Goal: Task Accomplishment & Management: Manage account settings

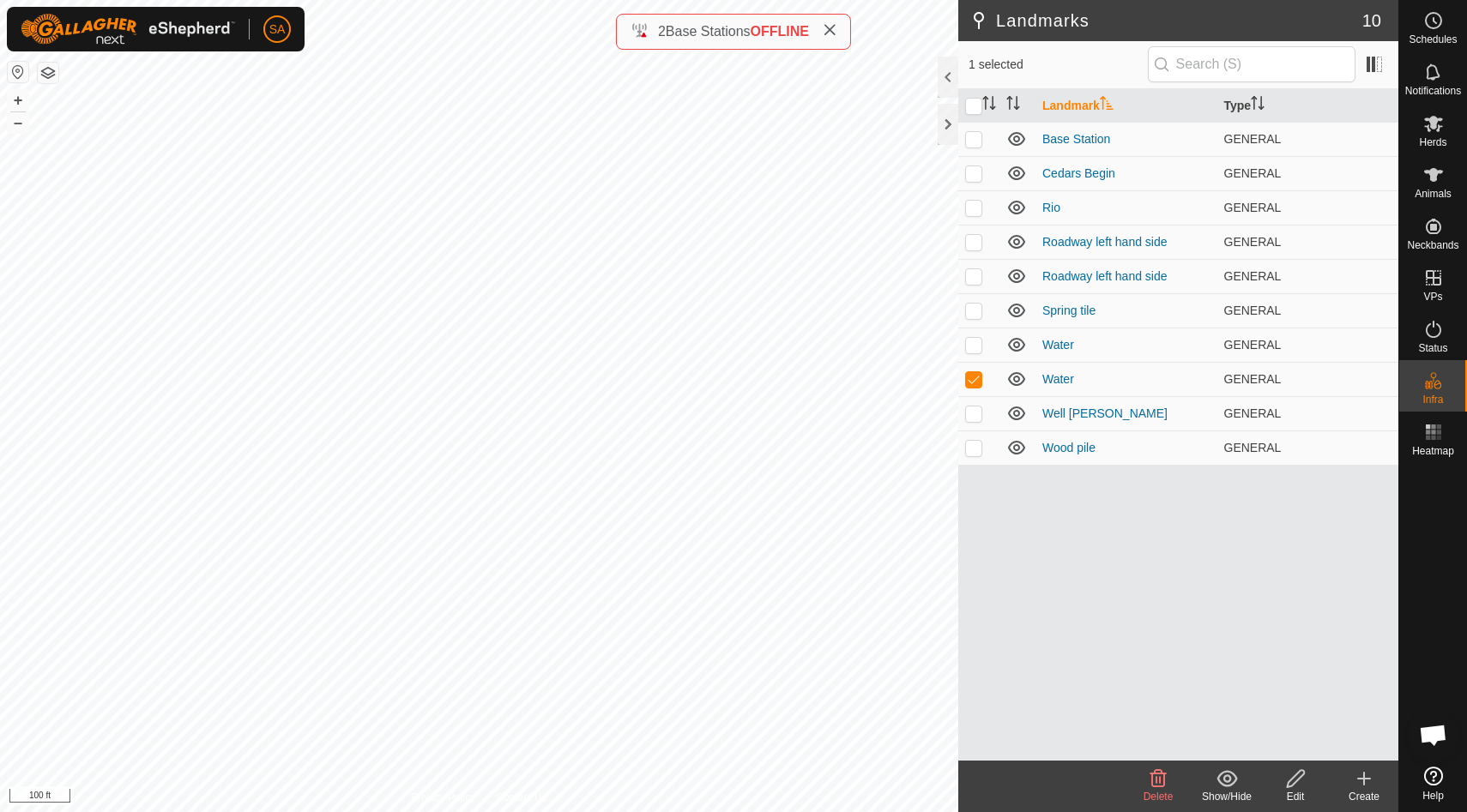
click at [1298, 781] on icon at bounding box center [1296, 779] width 17 height 17
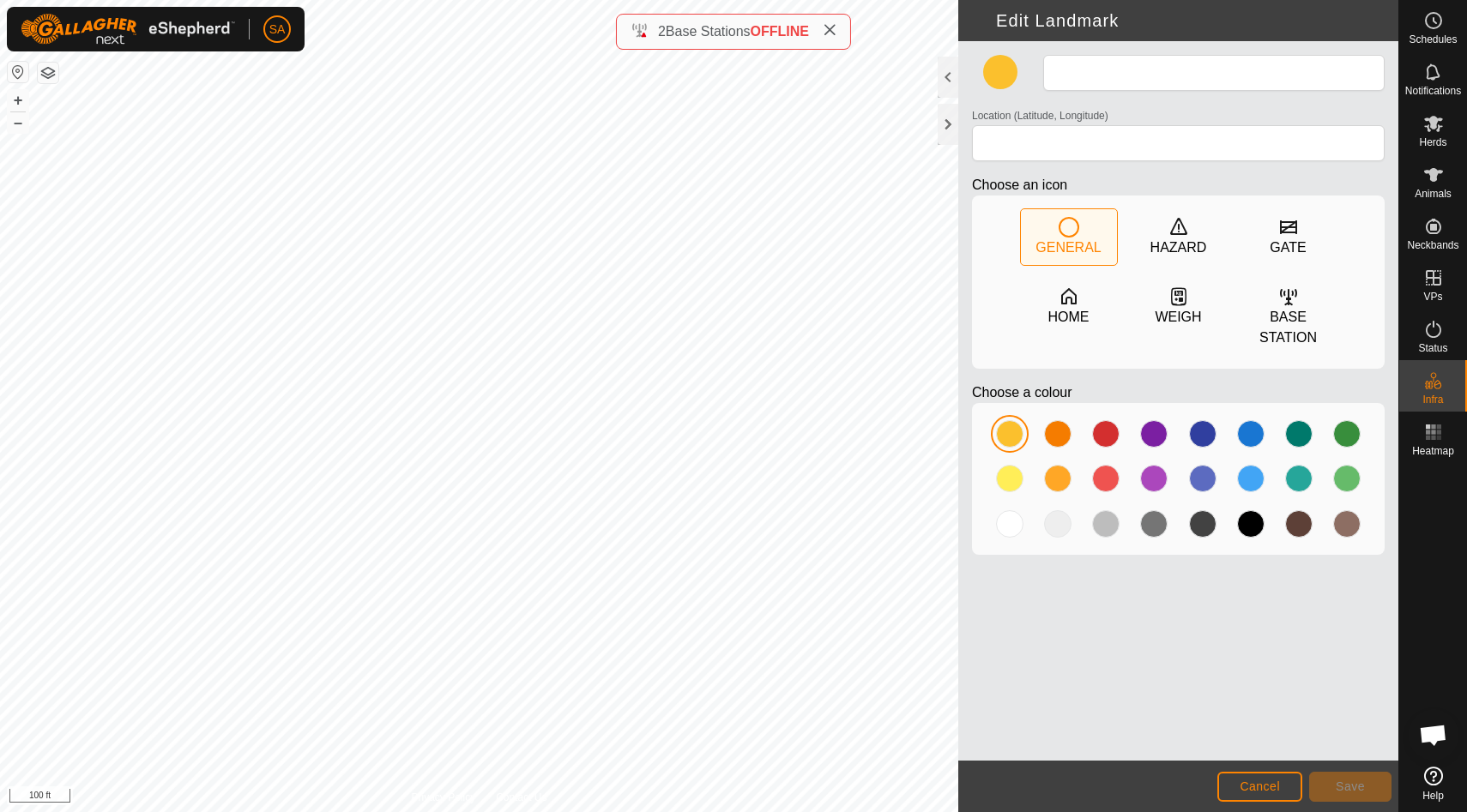
type input "Water"
type input "44.282927, -72.155414"
click at [1361, 788] on span "Save" at bounding box center [1350, 787] width 29 height 14
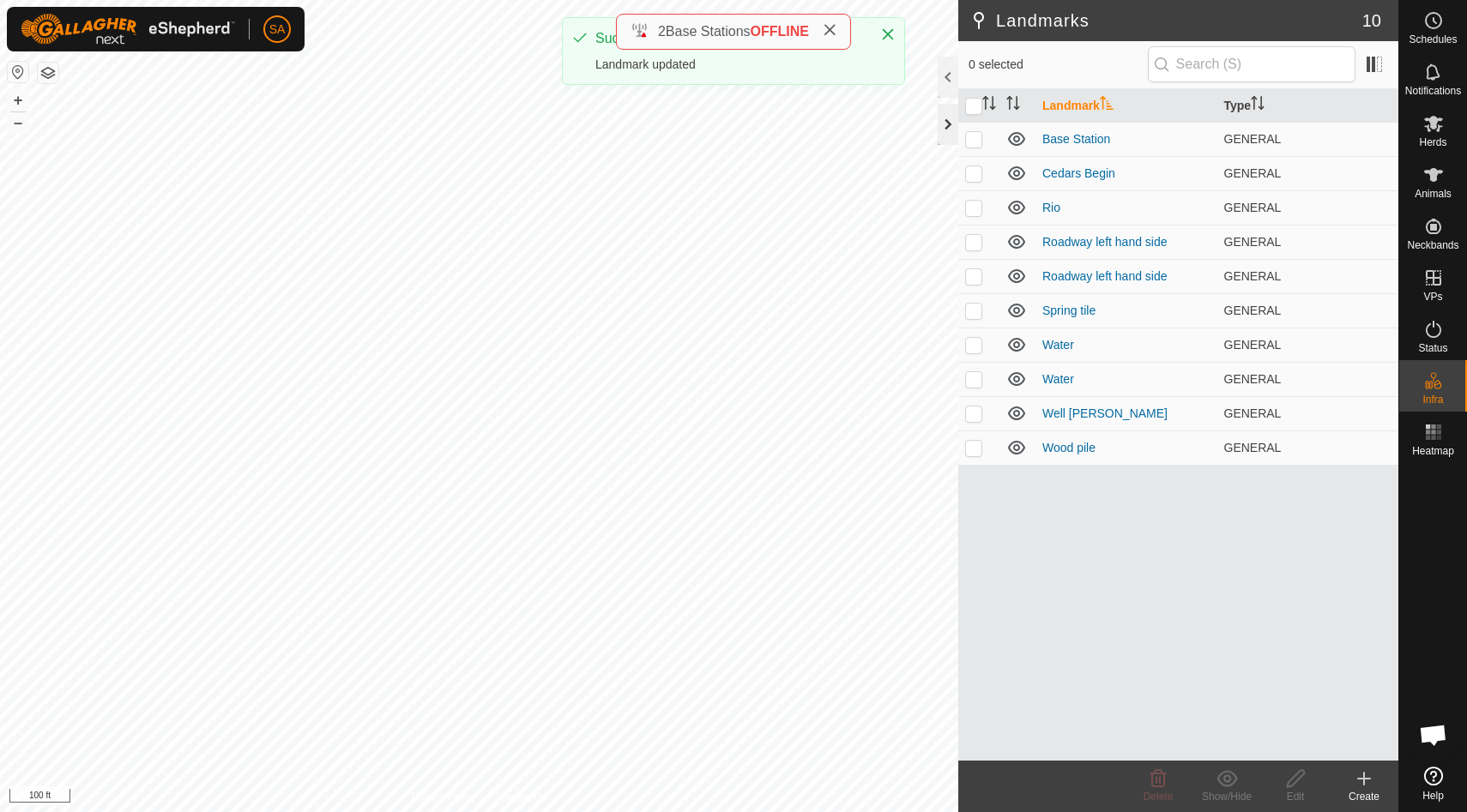
click at [954, 122] on div at bounding box center [949, 124] width 21 height 41
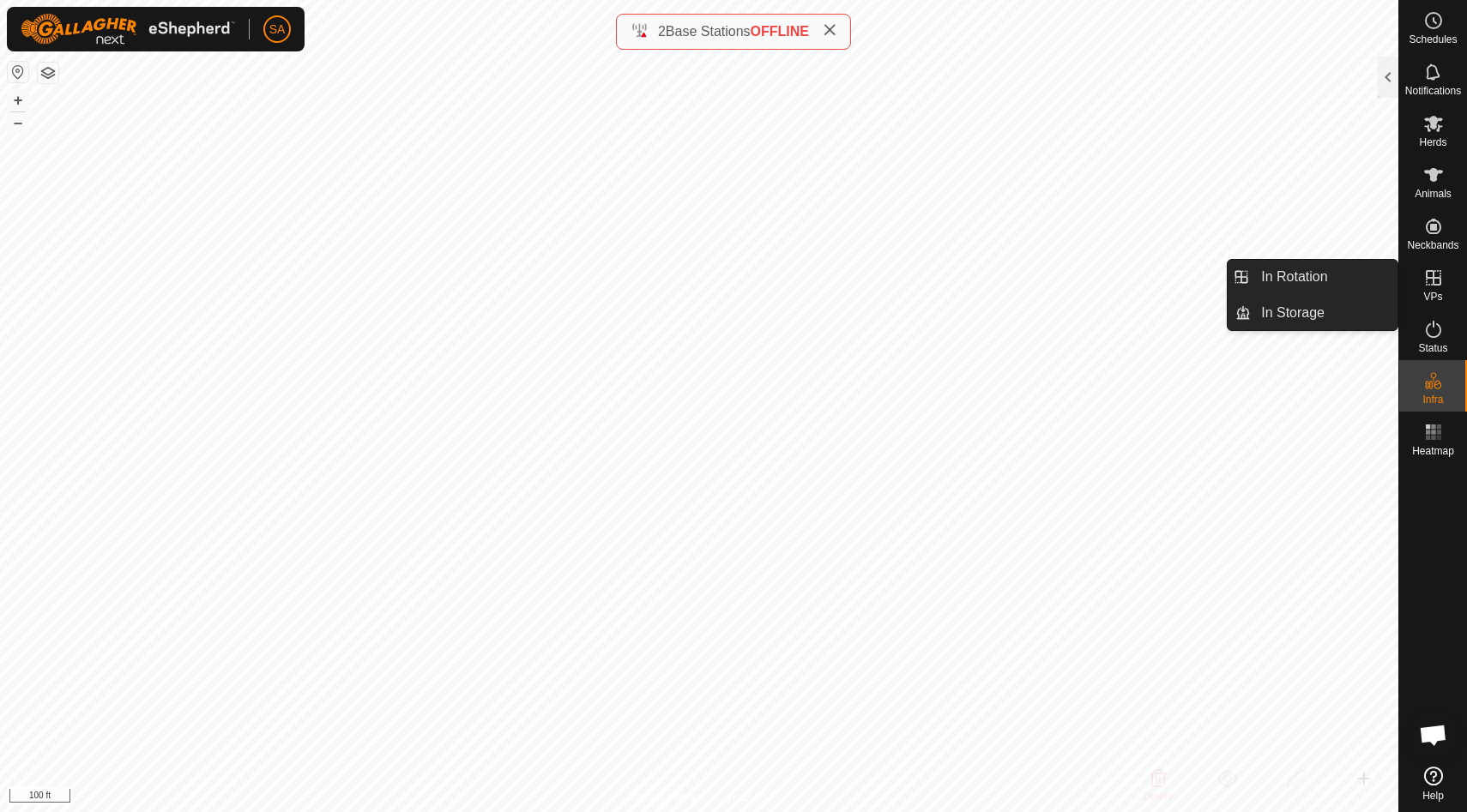
click at [1440, 280] on icon at bounding box center [1434, 278] width 16 height 16
click at [1354, 279] on link "In Rotation" at bounding box center [1325, 276] width 147 height 34
click at [1298, 277] on link "In Rotation" at bounding box center [1325, 276] width 147 height 34
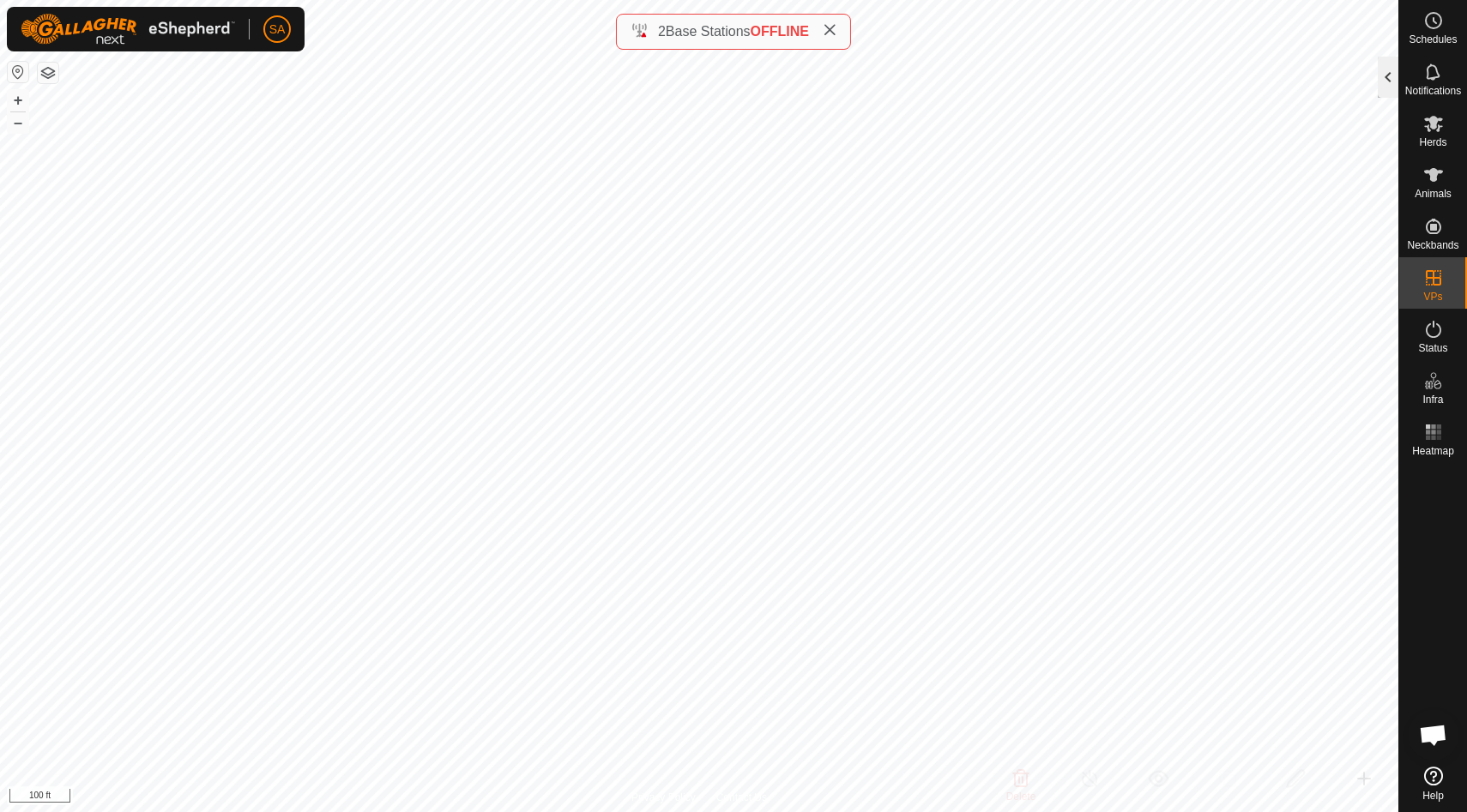
click at [1388, 89] on div at bounding box center [1388, 77] width 21 height 41
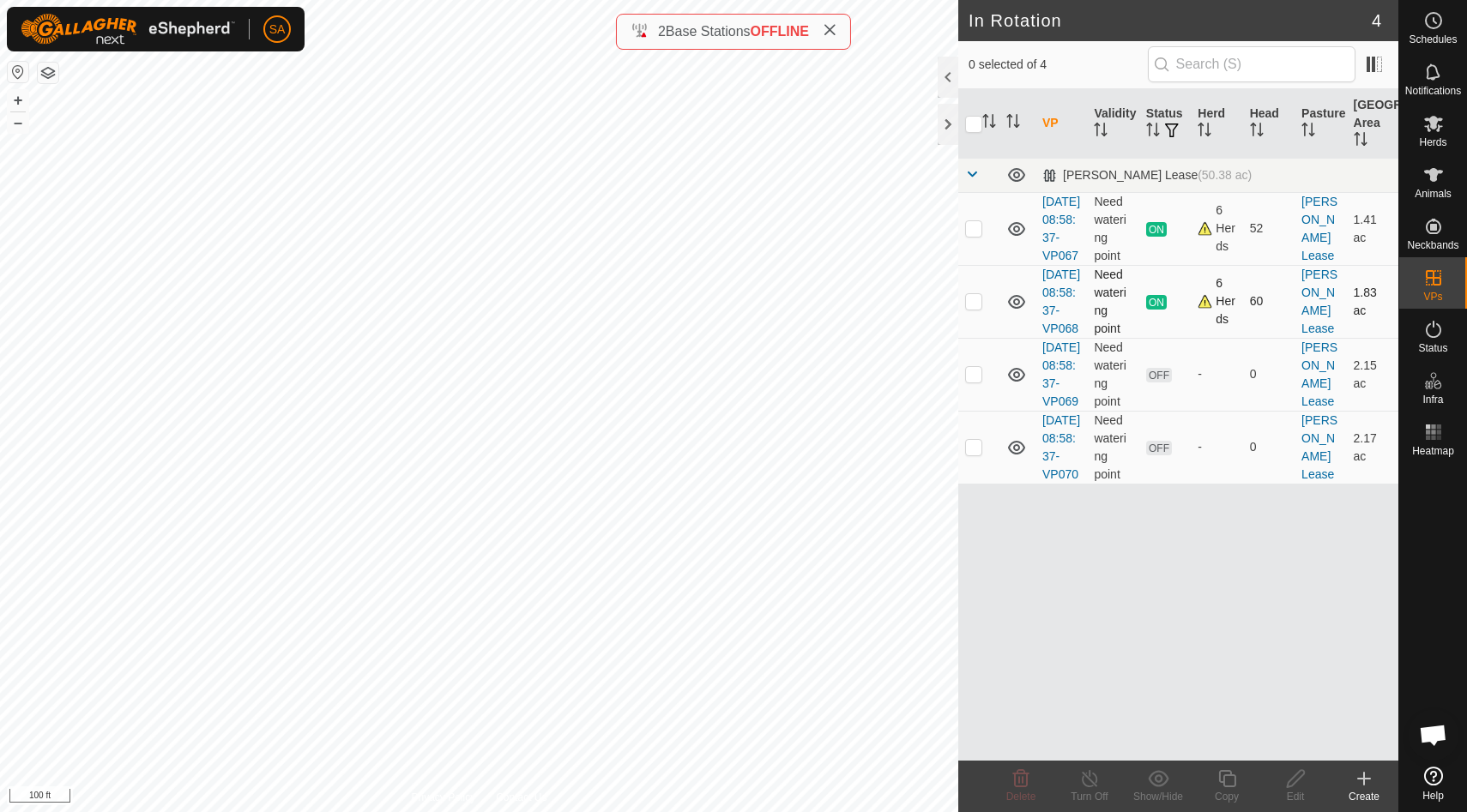
click at [971, 308] on p-checkbox at bounding box center [974, 301] width 17 height 14
checkbox input "false"
click at [976, 454] on p-checkbox at bounding box center [974, 447] width 17 height 14
checkbox input "true"
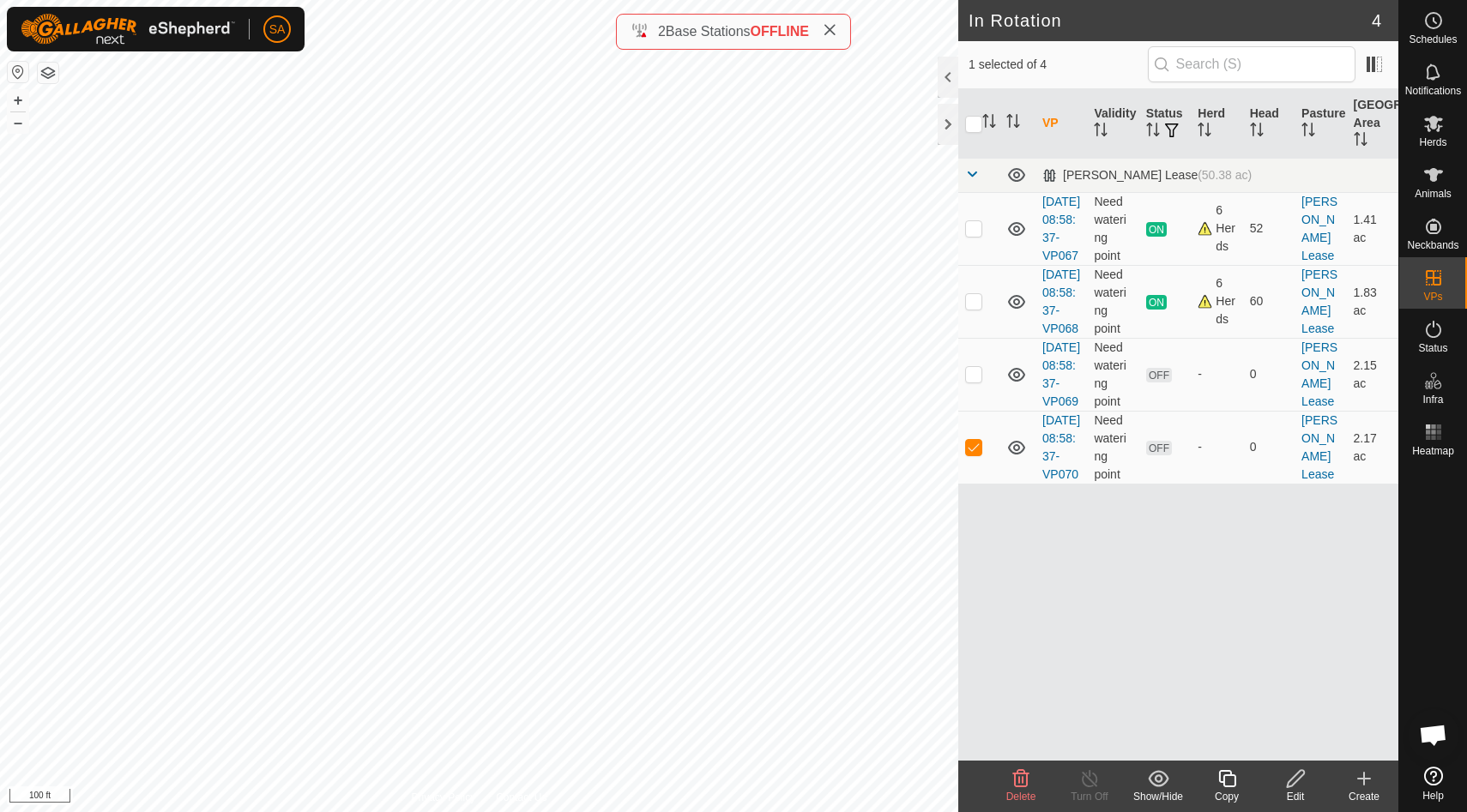
click at [1299, 781] on icon at bounding box center [1296, 779] width 22 height 21
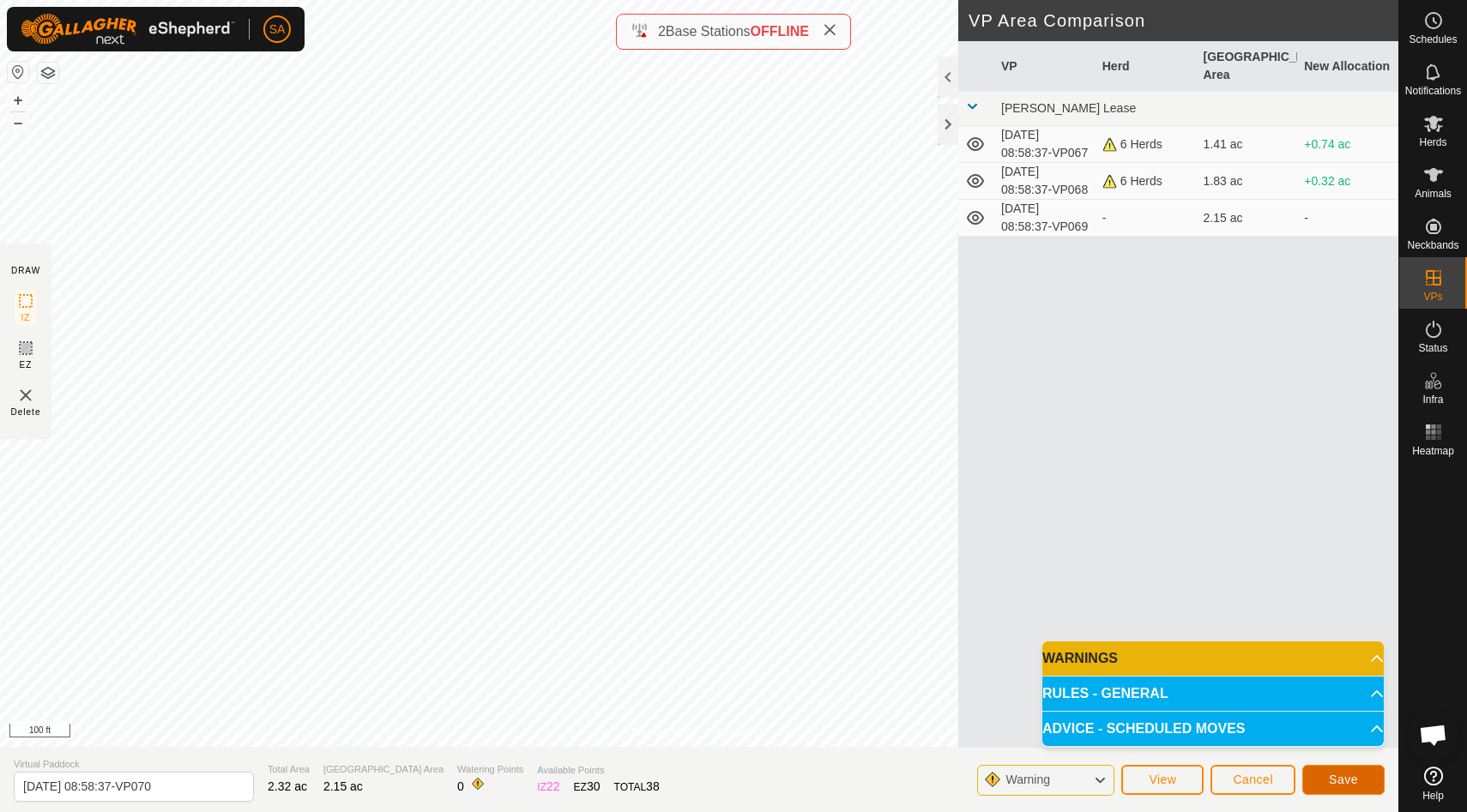
click at [1351, 781] on span "Save" at bounding box center [1343, 780] width 29 height 14
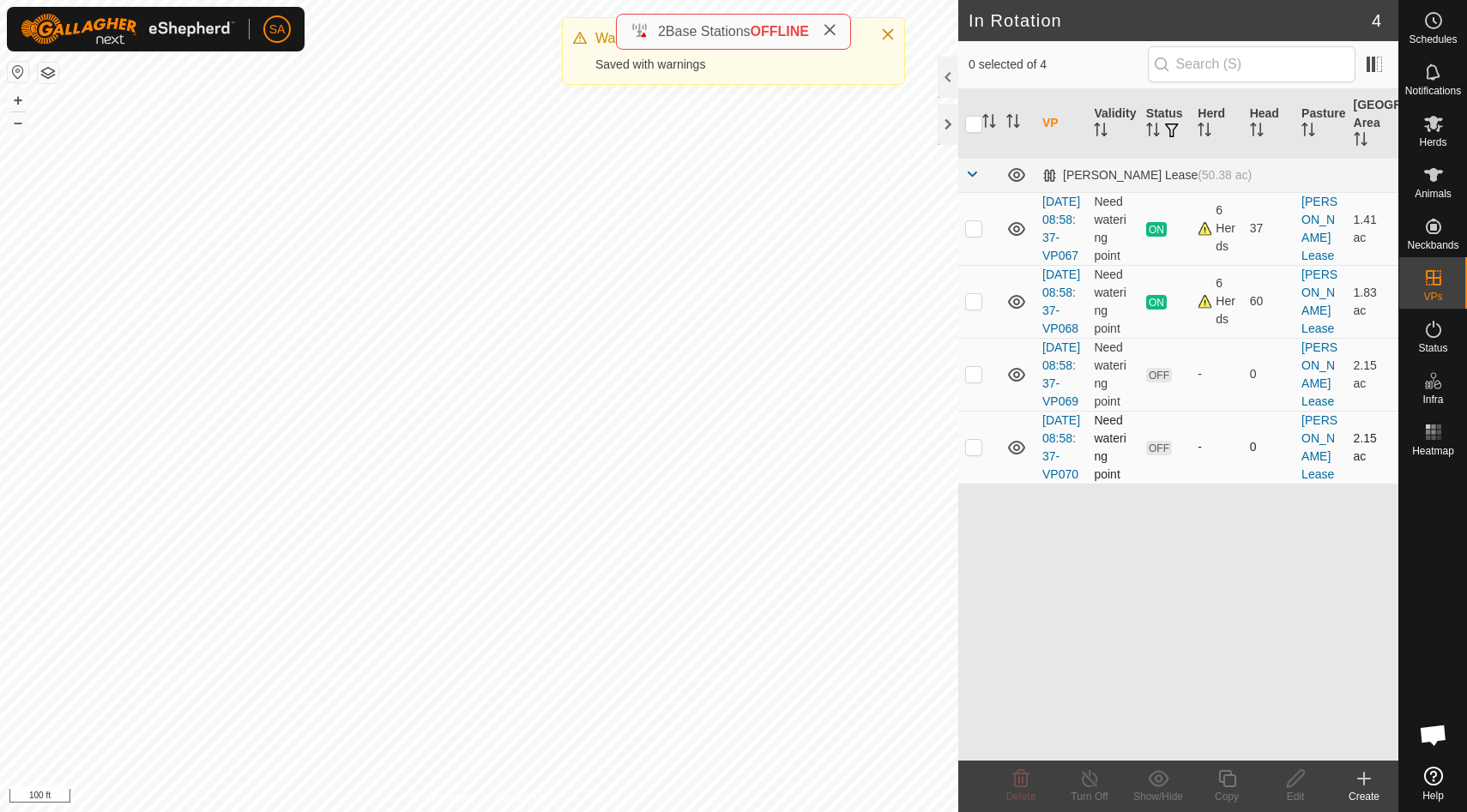
click at [974, 454] on p-checkbox at bounding box center [974, 447] width 17 height 14
checkbox input "true"
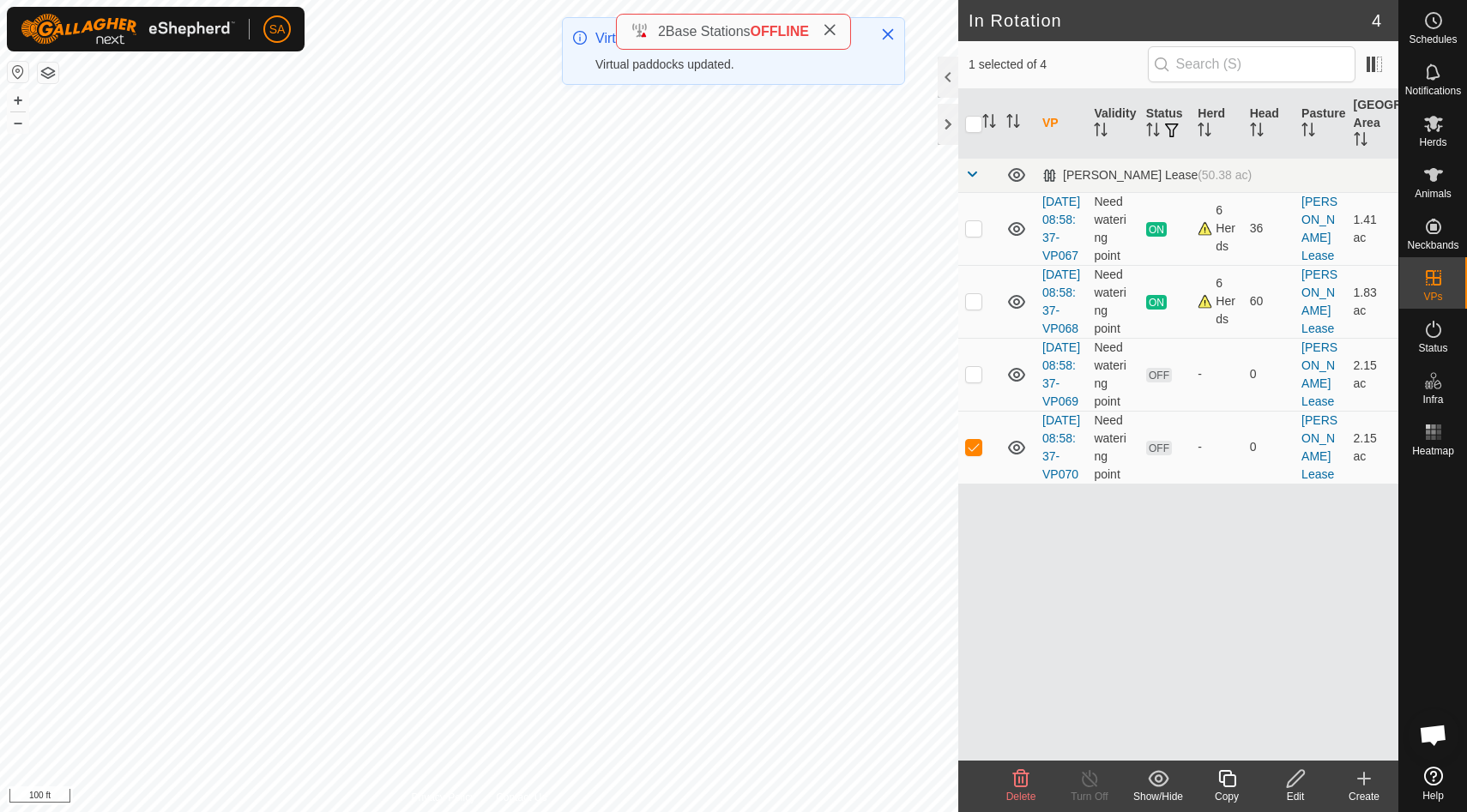
click at [1229, 785] on icon at bounding box center [1227, 779] width 22 height 21
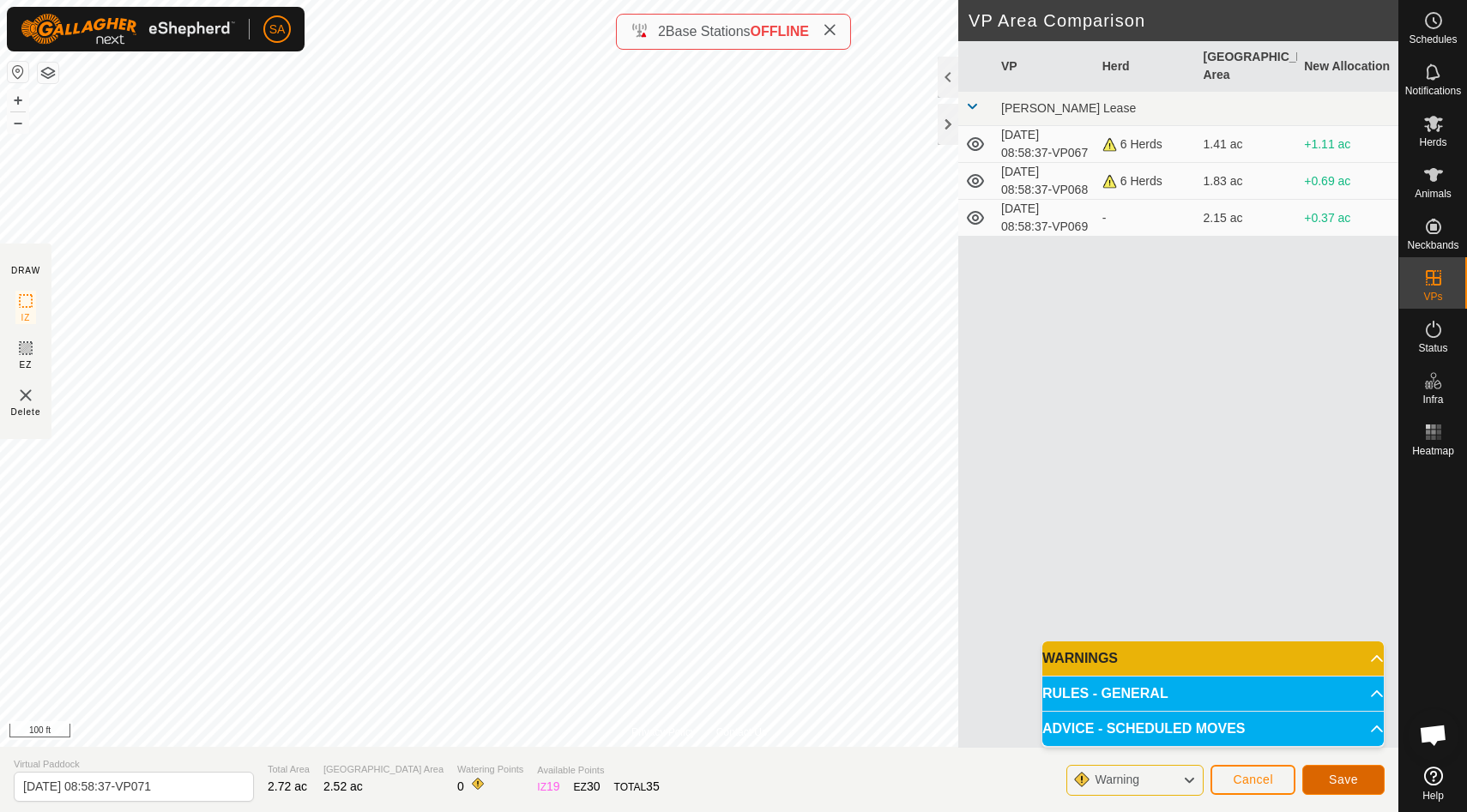
click at [1355, 780] on span "Save" at bounding box center [1343, 780] width 29 height 14
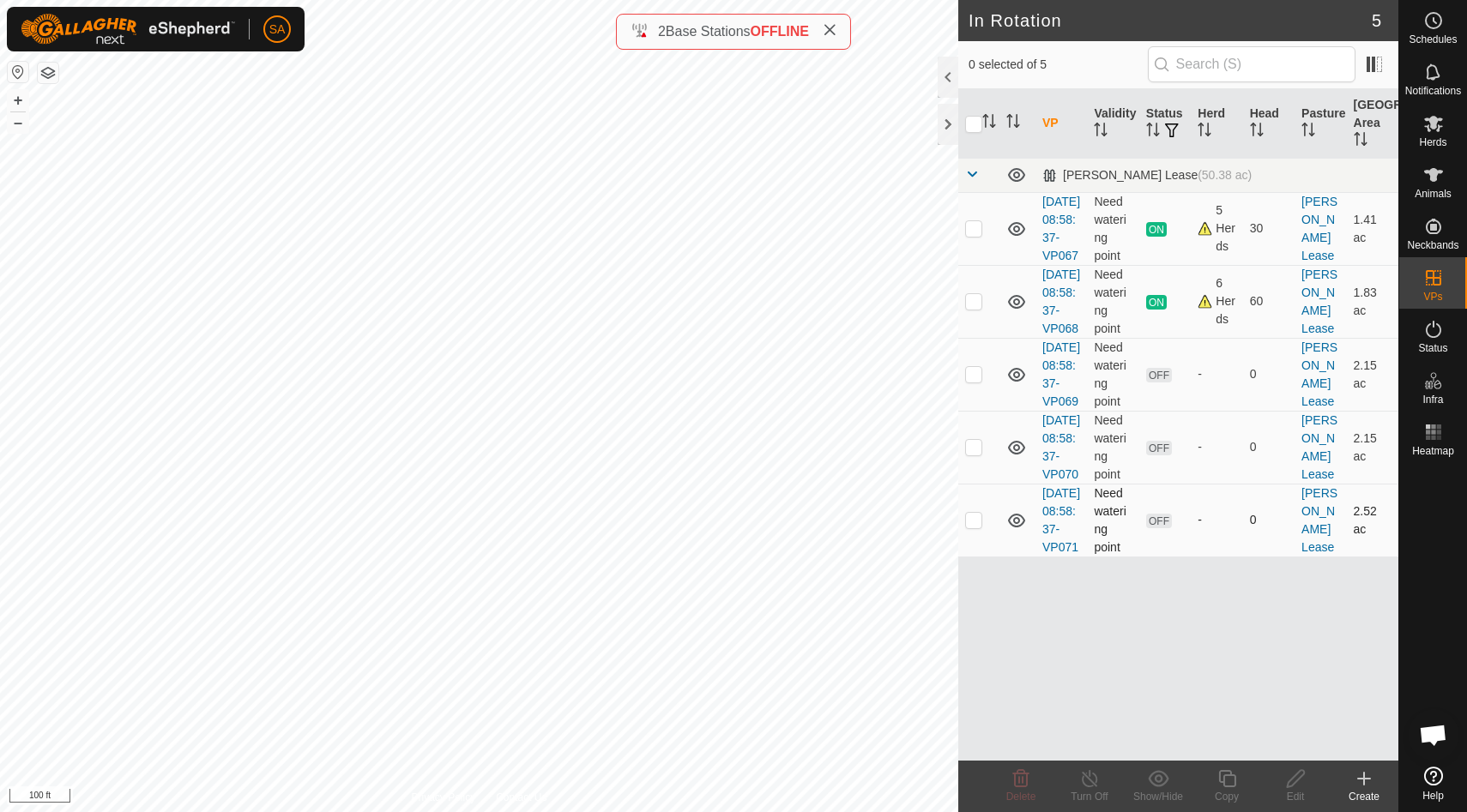
click at [971, 527] on p-checkbox at bounding box center [974, 520] width 17 height 14
checkbox input "true"
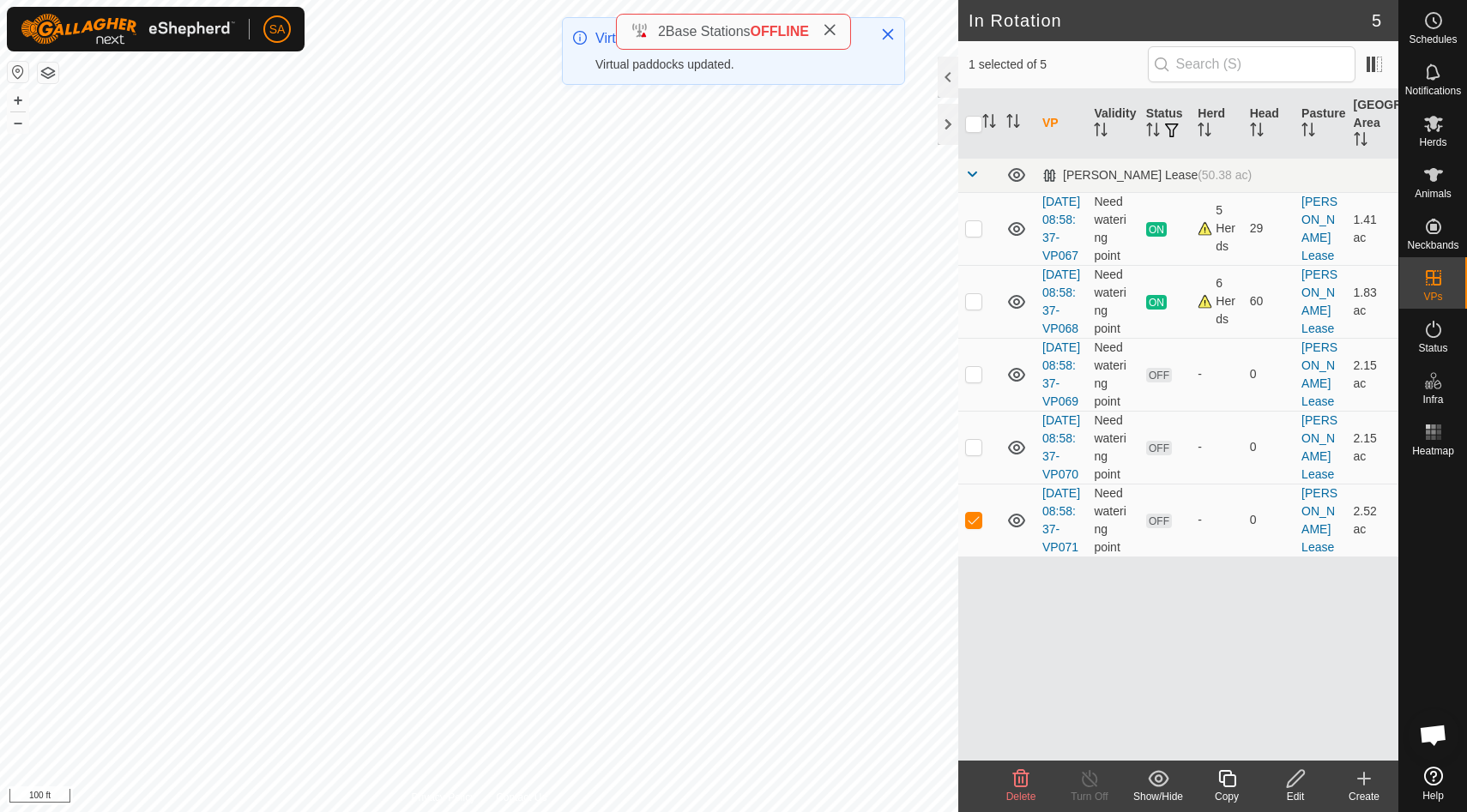
click at [1230, 783] on icon at bounding box center [1227, 779] width 22 height 21
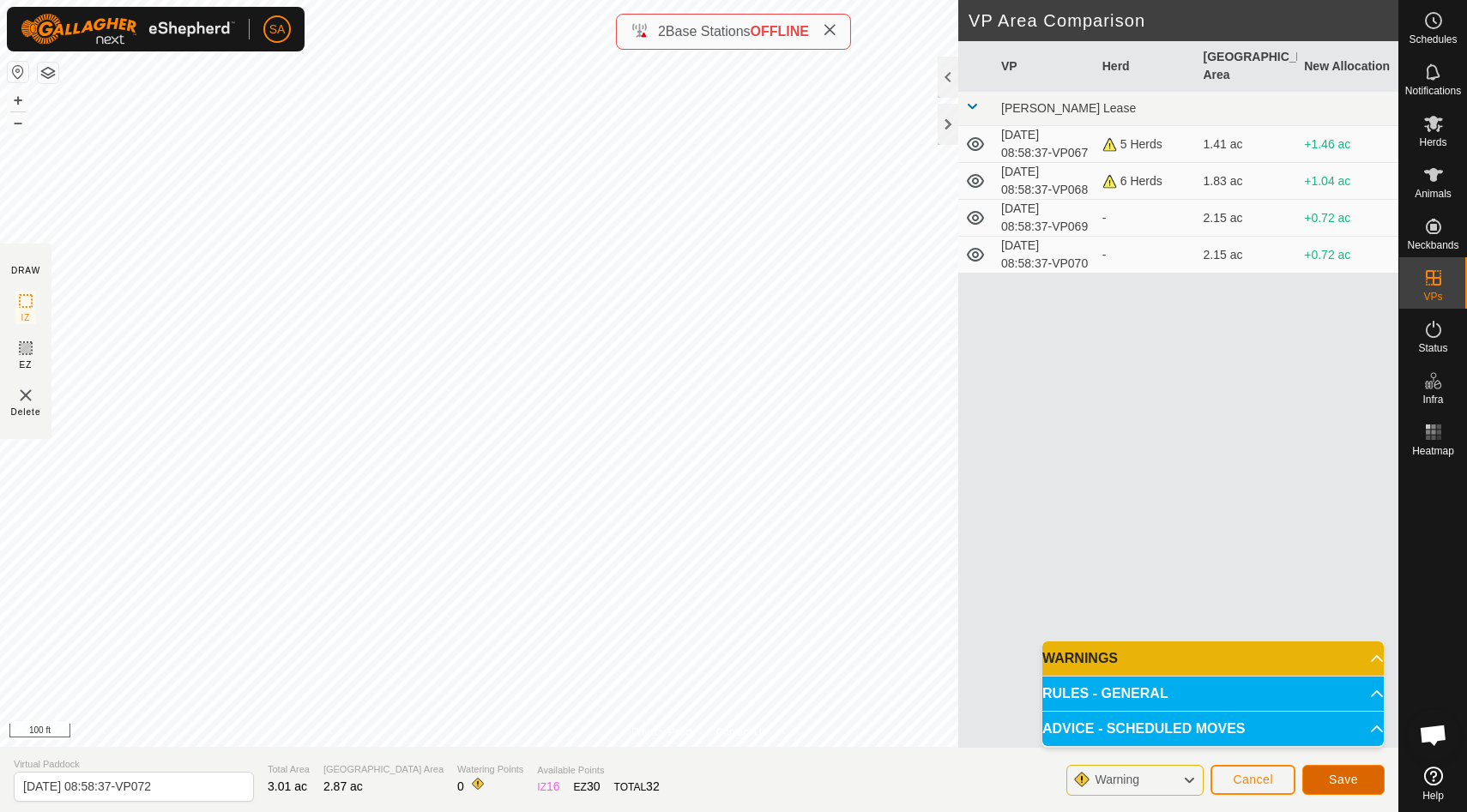
click at [1347, 782] on span "Save" at bounding box center [1343, 780] width 29 height 14
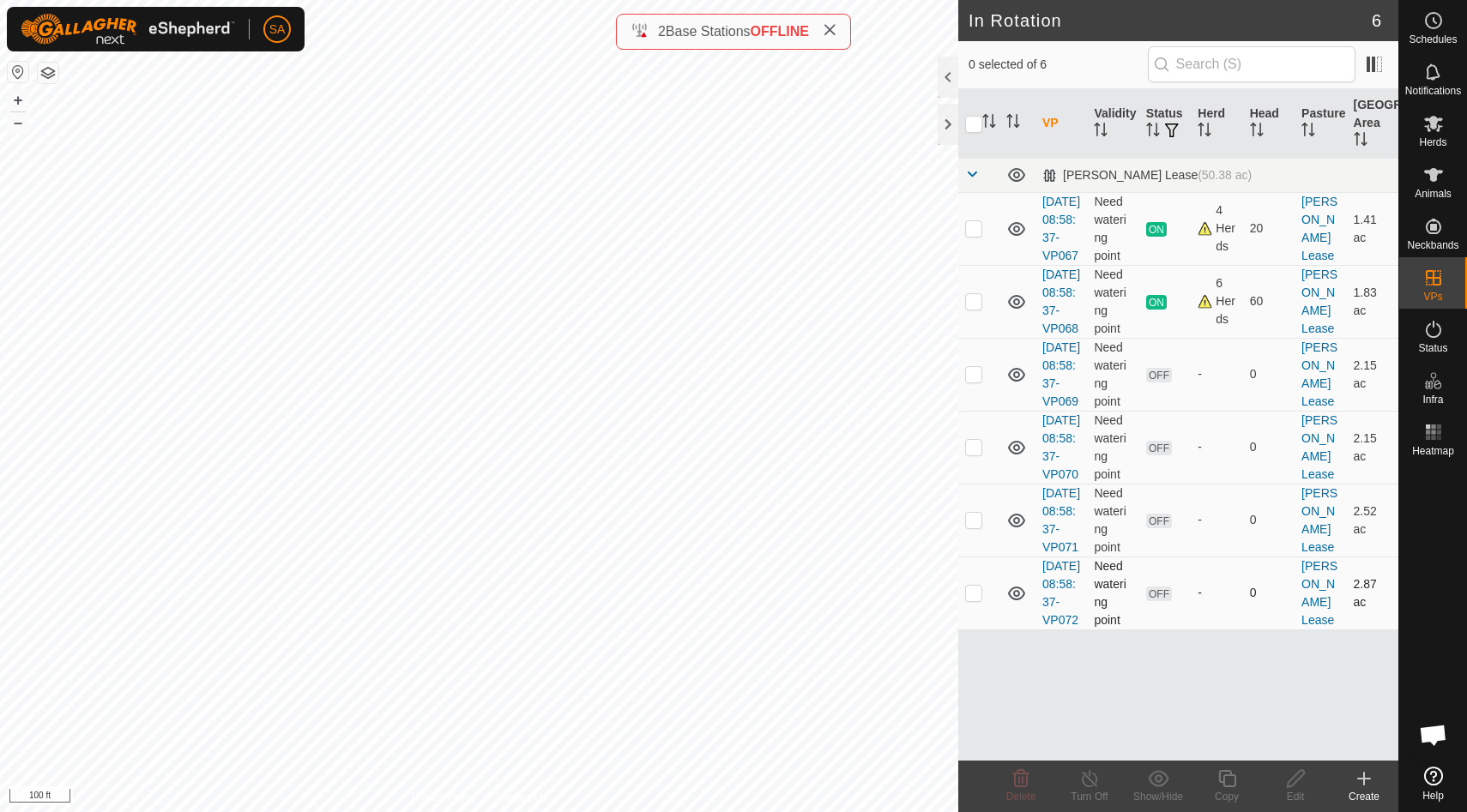
click at [977, 599] on p-checkbox at bounding box center [974, 593] width 17 height 14
checkbox input "true"
click at [1229, 788] on icon at bounding box center [1227, 779] width 22 height 21
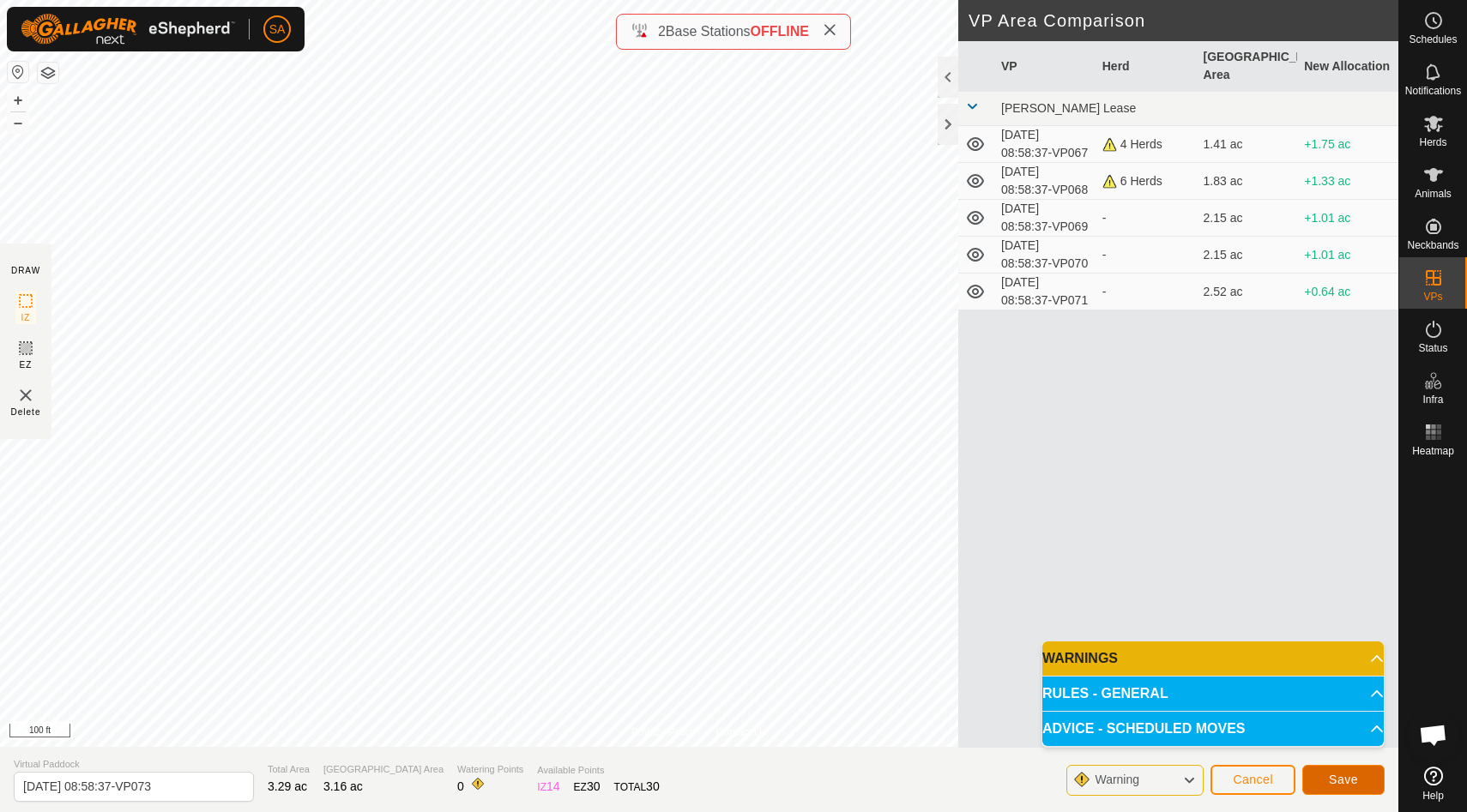
click at [1358, 775] on span "Save" at bounding box center [1343, 780] width 29 height 14
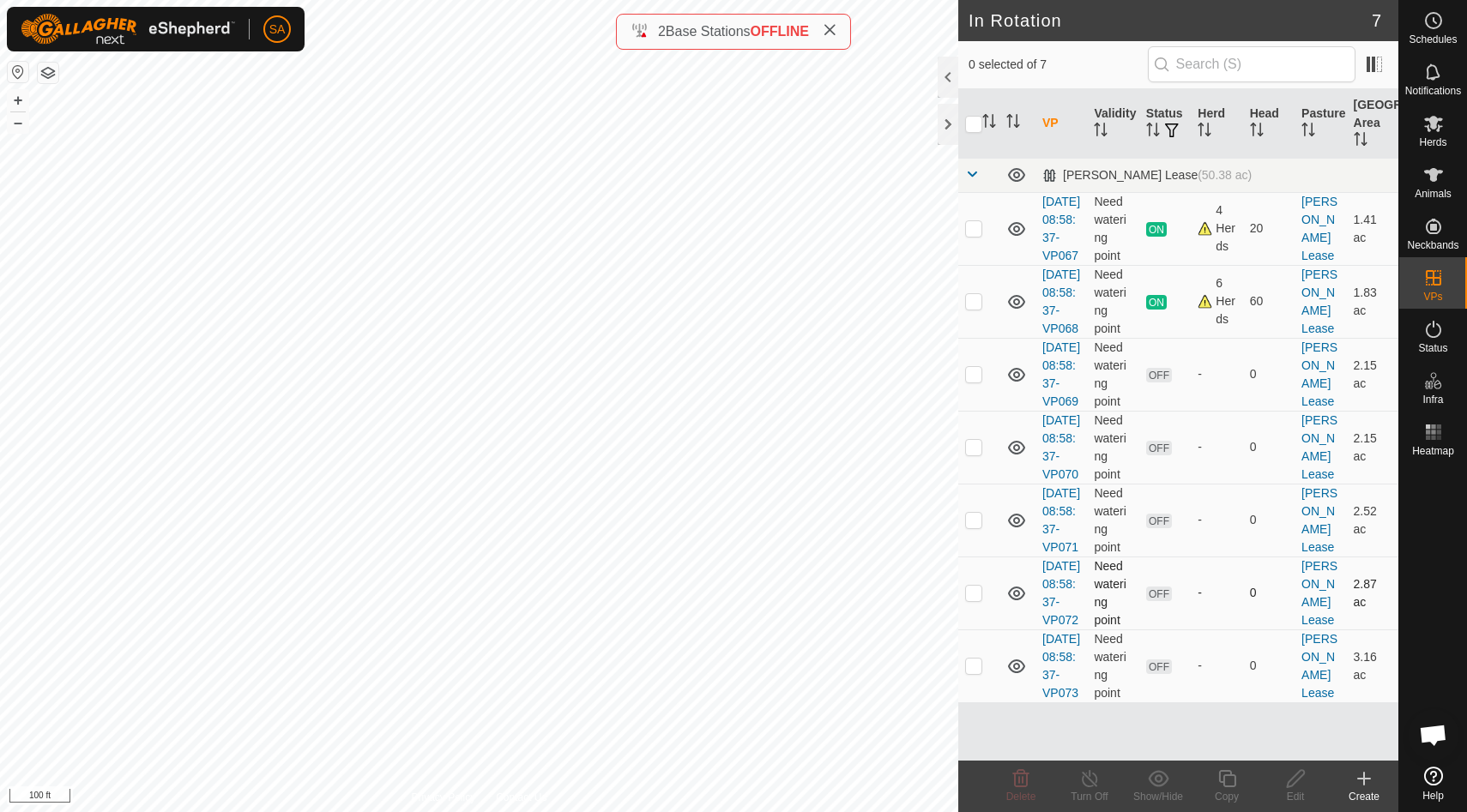
scroll to position [68, 0]
click at [977, 672] on p-checkbox at bounding box center [974, 665] width 17 height 14
checkbox input "true"
click at [1230, 783] on icon at bounding box center [1227, 779] width 22 height 21
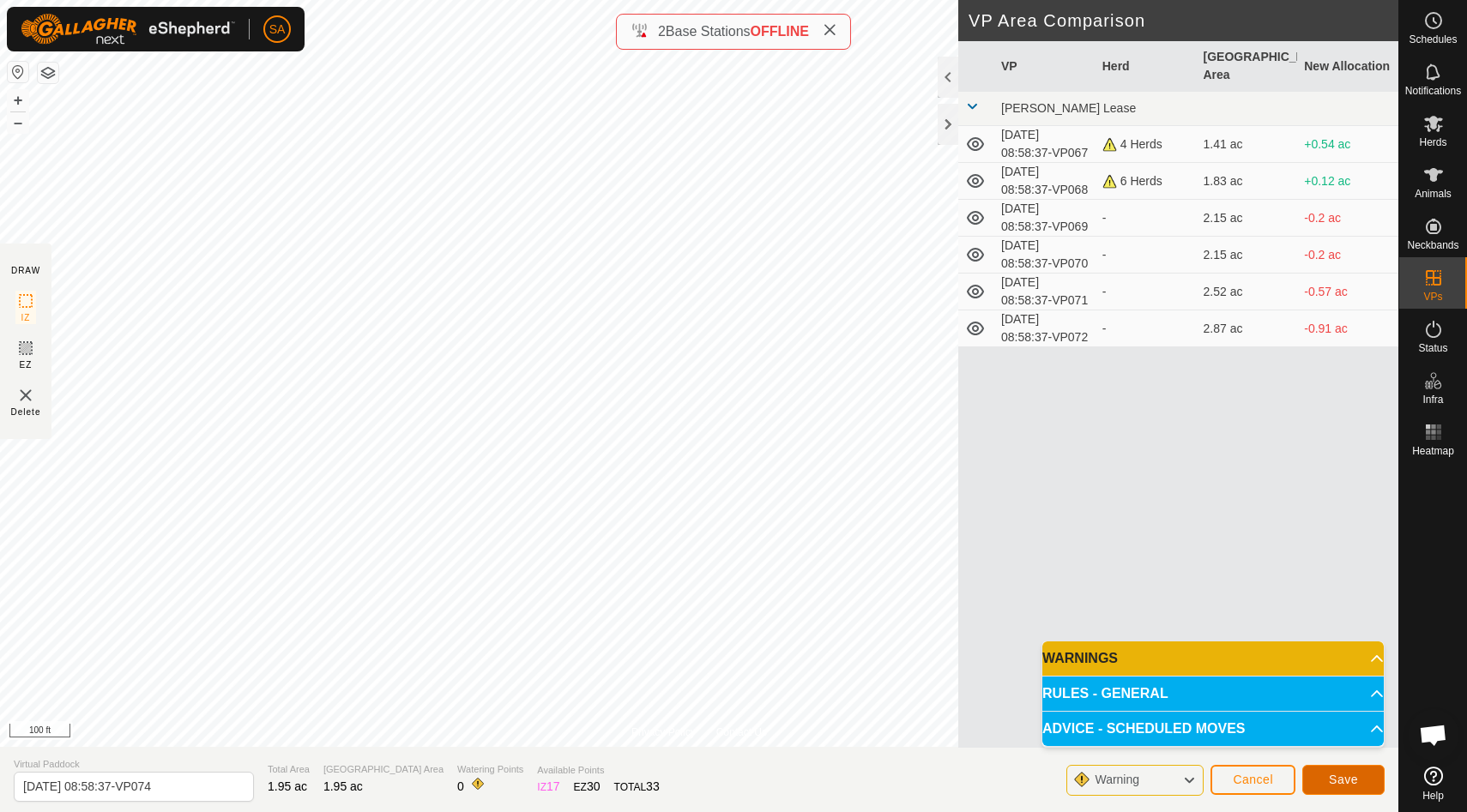
click at [1350, 781] on span "Save" at bounding box center [1343, 780] width 29 height 14
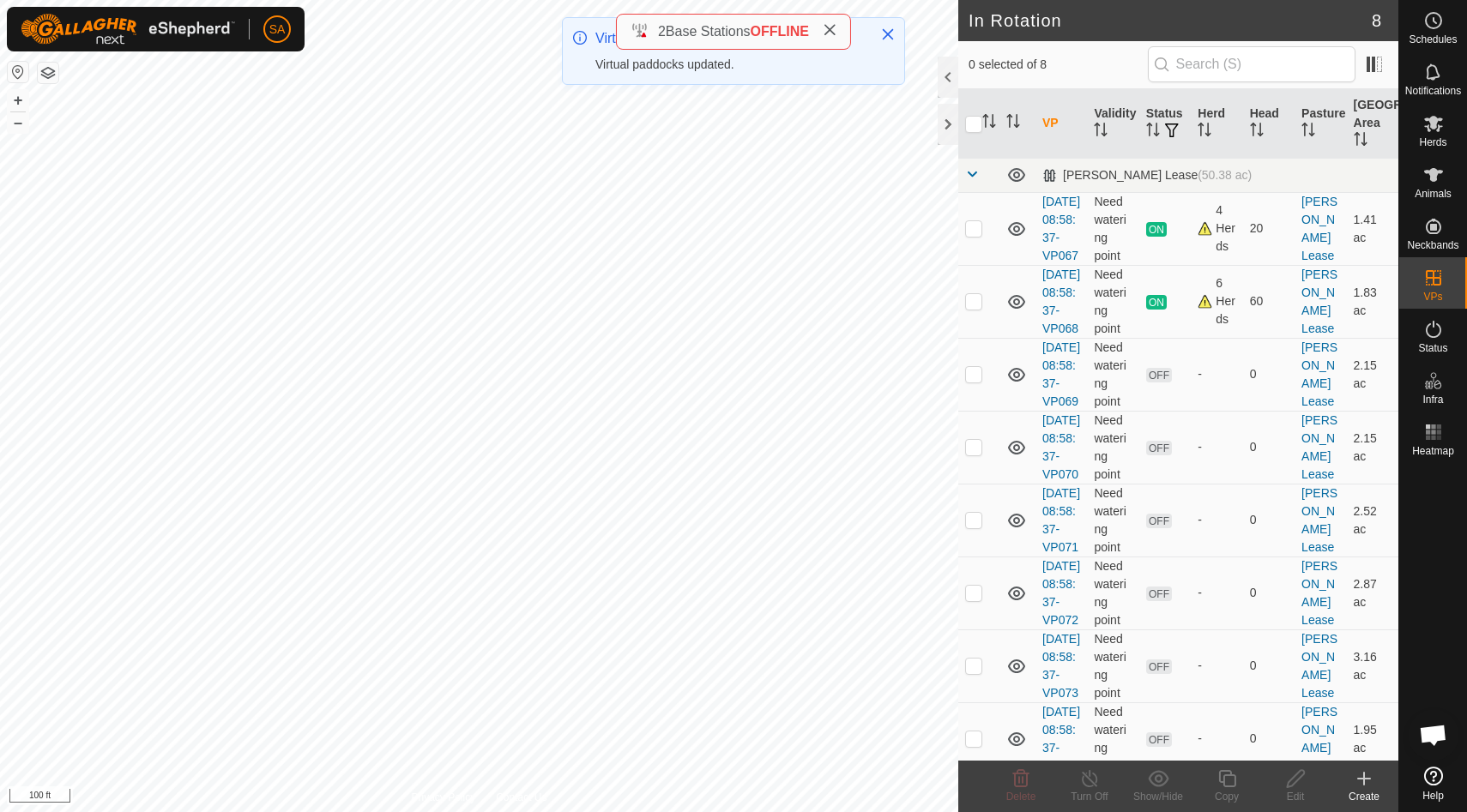
scroll to position [159, 0]
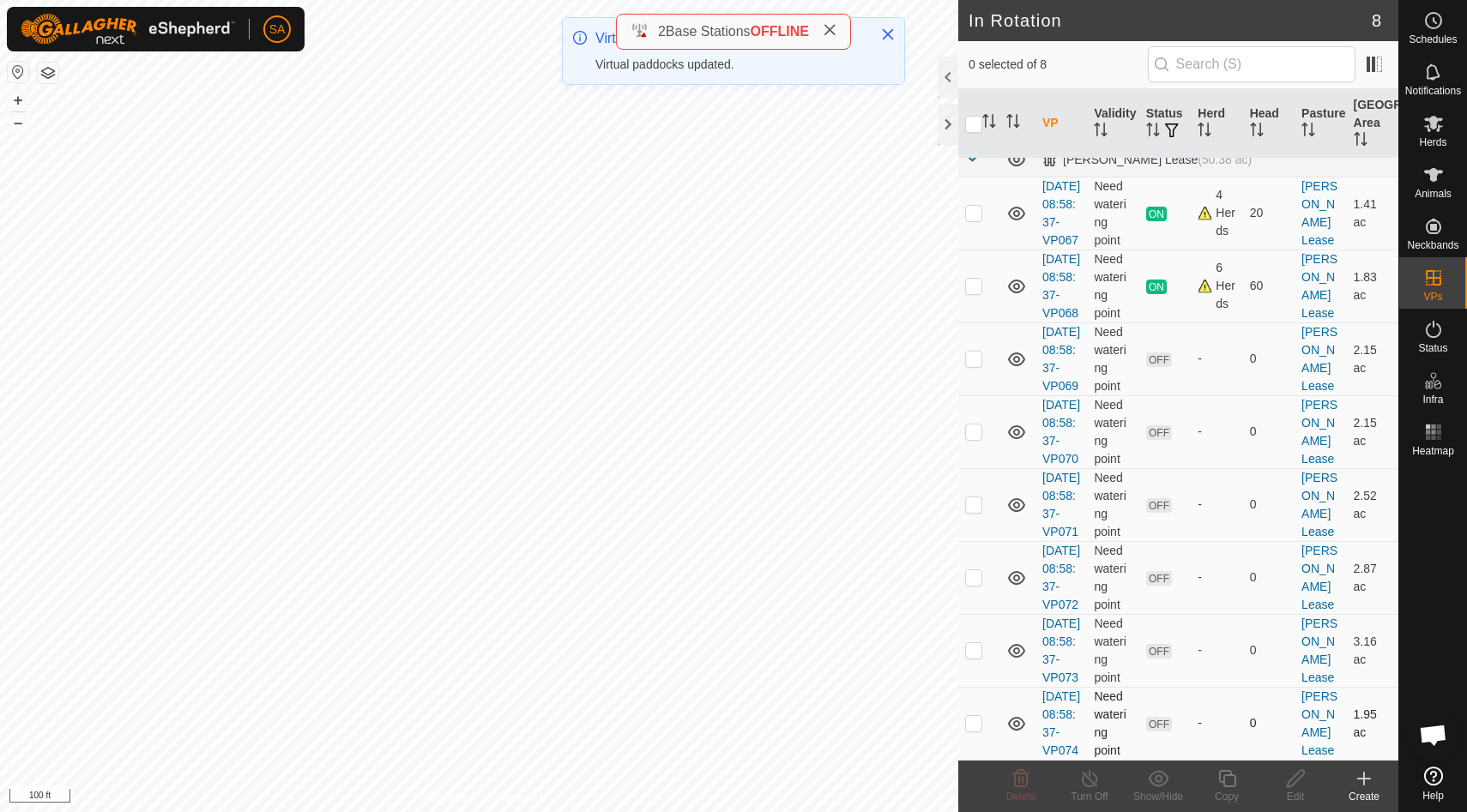
click at [978, 716] on p-checkbox at bounding box center [974, 723] width 17 height 14
checkbox input "true"
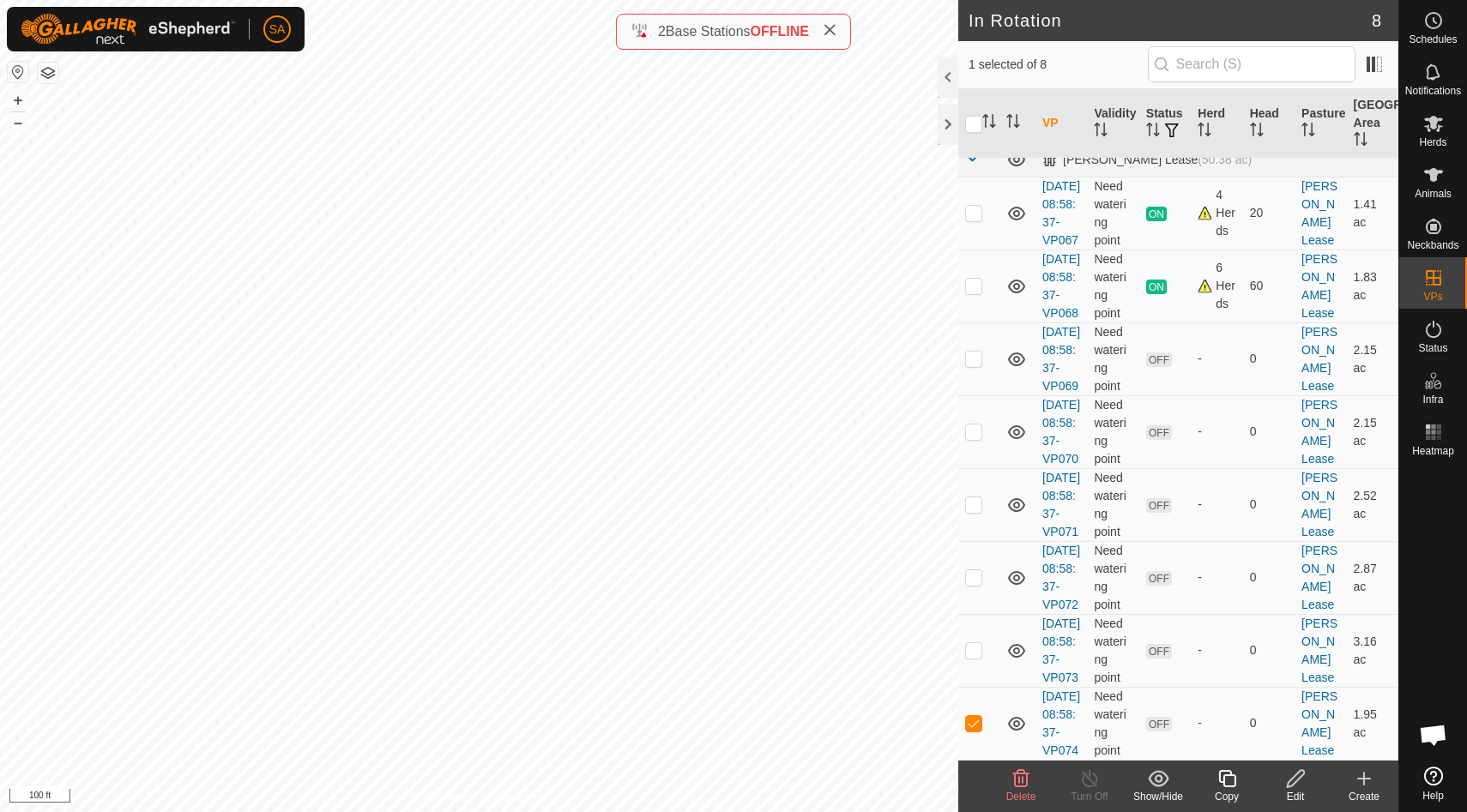
click at [1232, 781] on icon at bounding box center [1227, 779] width 22 height 21
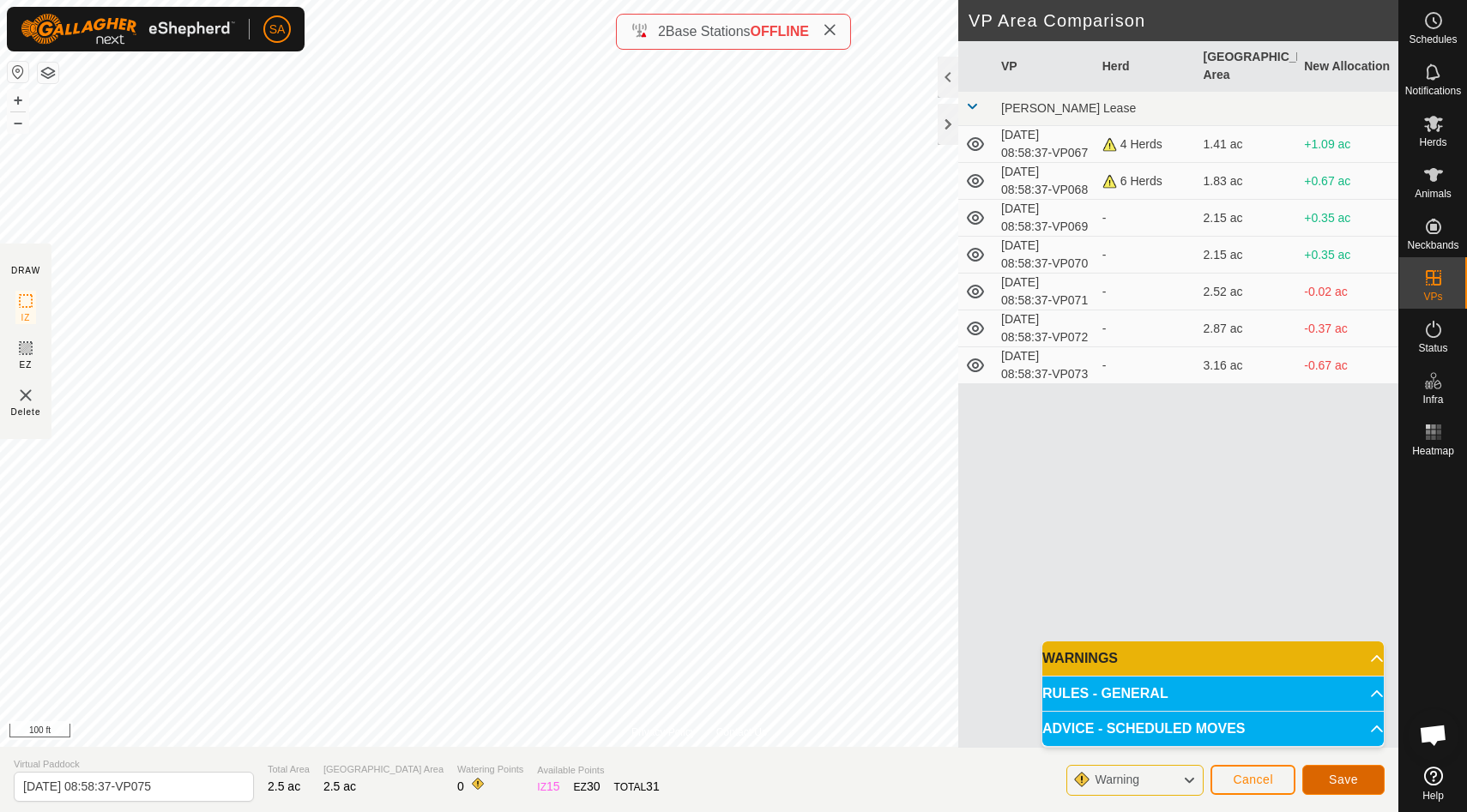
click at [1348, 779] on span "Save" at bounding box center [1343, 780] width 29 height 14
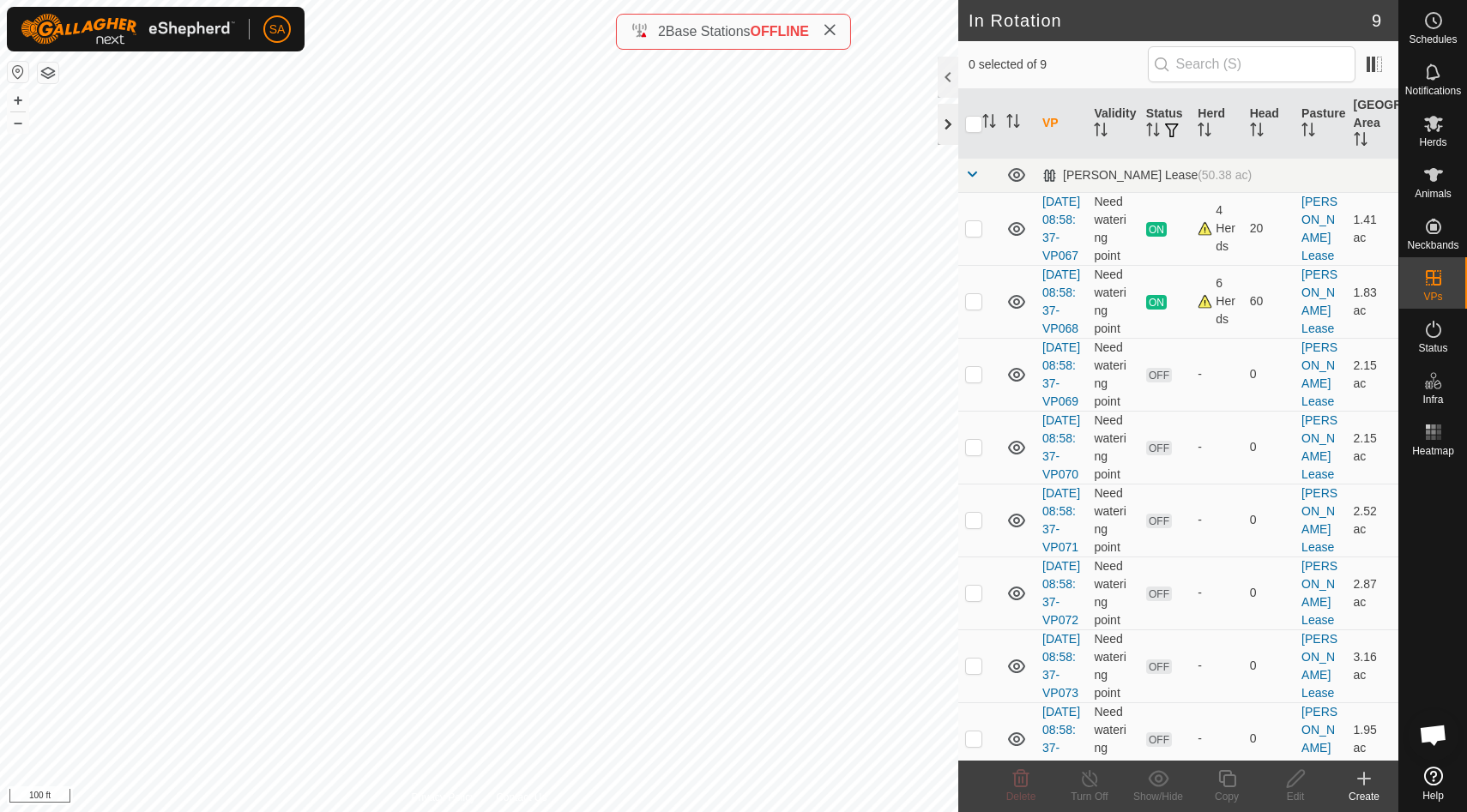
click at [949, 121] on div at bounding box center [949, 124] width 21 height 41
